Goal: Task Accomplishment & Management: Manage account settings

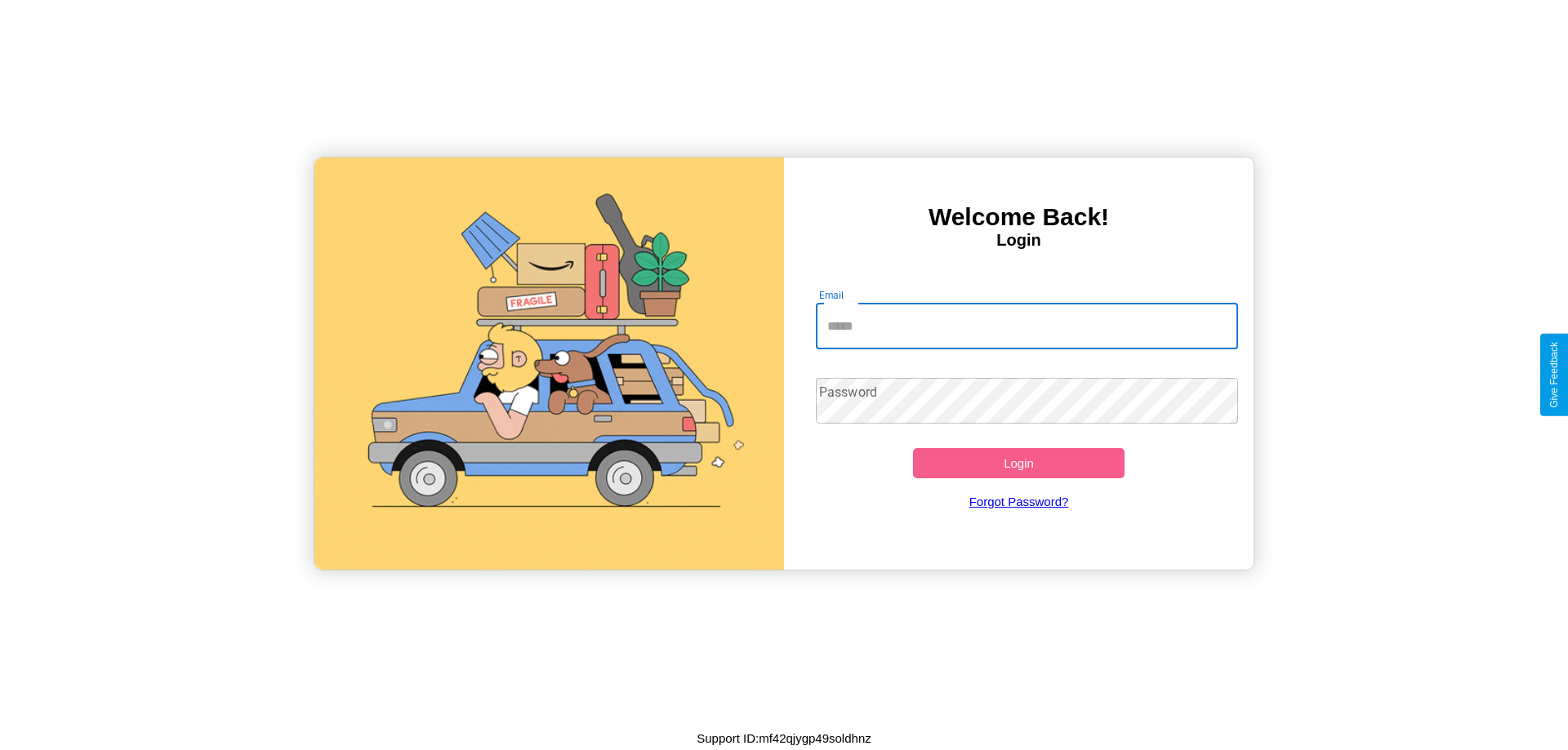
click at [1026, 325] on input "Email" at bounding box center [1027, 326] width 423 height 46
type input "**********"
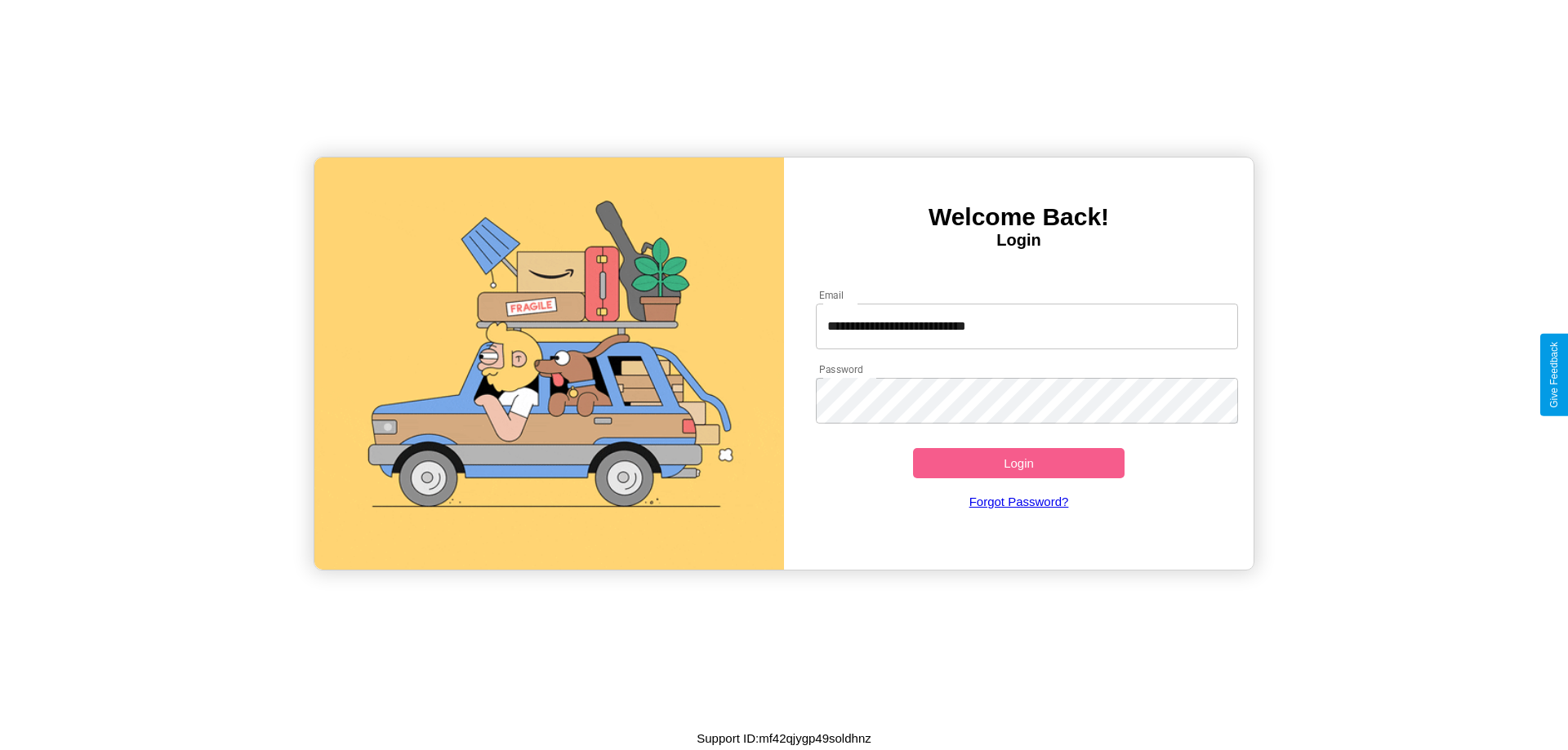
click at [1018, 463] on button "Login" at bounding box center [1018, 463] width 211 height 30
